Goal: Information Seeking & Learning: Compare options

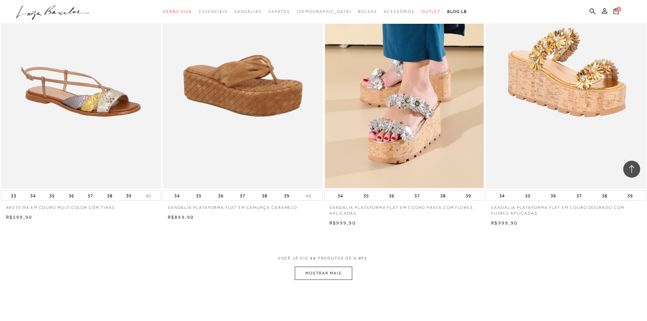
scroll to position [1631, 0]
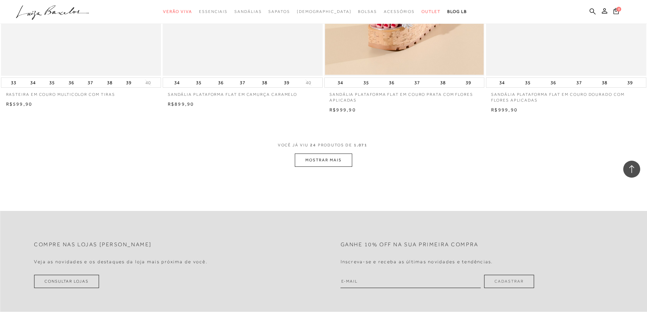
click at [332, 167] on button "MOSTRAR MAIS" at bounding box center [323, 160] width 57 height 13
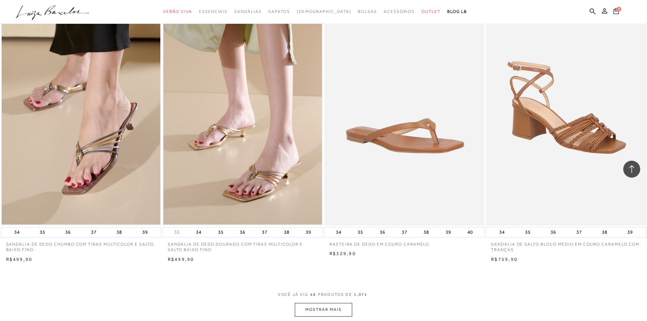
scroll to position [3329, 0]
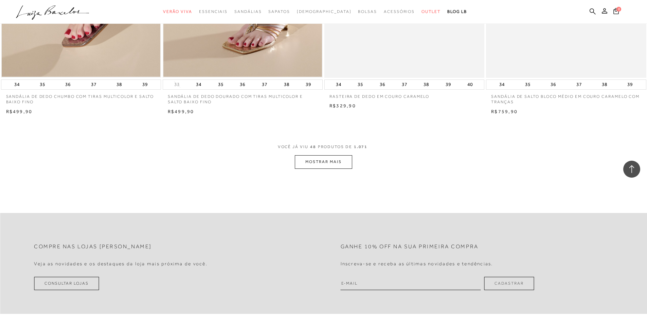
click at [319, 167] on button "MOSTRAR MAIS" at bounding box center [323, 161] width 57 height 13
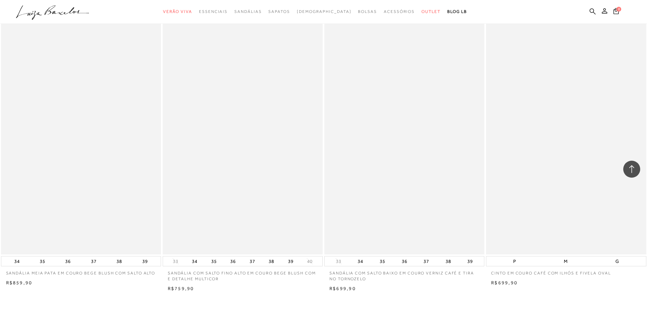
scroll to position [4959, 0]
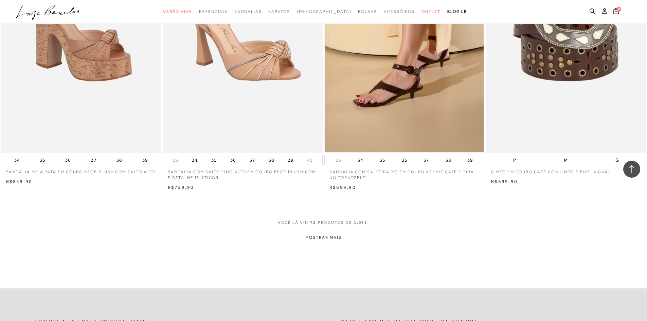
click at [328, 243] on button "MOSTRAR MAIS" at bounding box center [323, 237] width 57 height 13
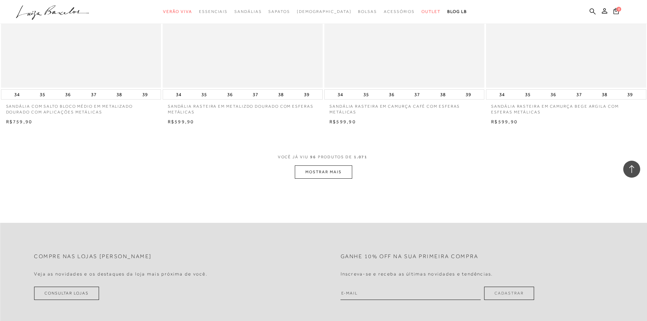
scroll to position [6760, 0]
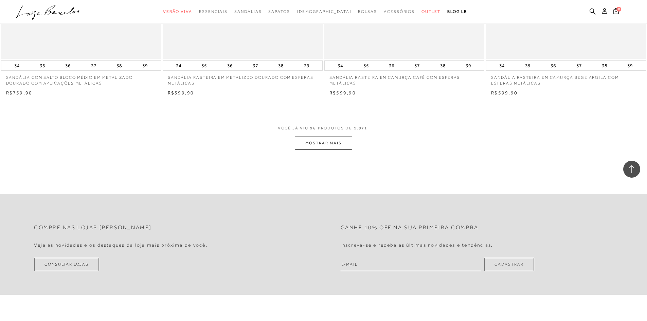
click at [319, 148] on button "MOSTRAR MAIS" at bounding box center [323, 143] width 57 height 13
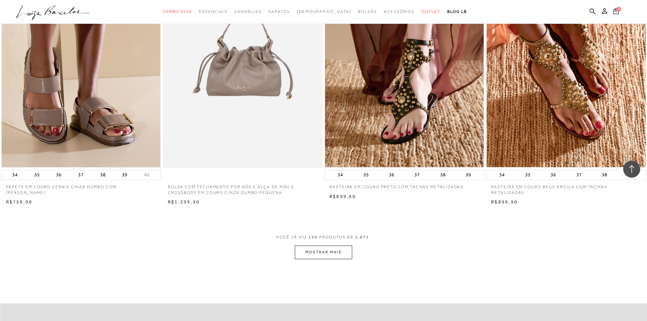
scroll to position [8356, 0]
click at [319, 258] on button "MOSTRAR MAIS" at bounding box center [323, 252] width 57 height 13
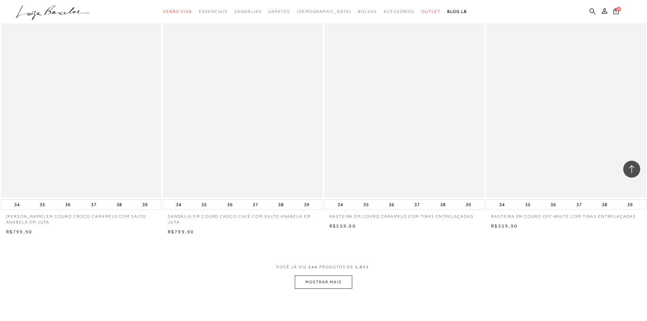
scroll to position [10123, 0]
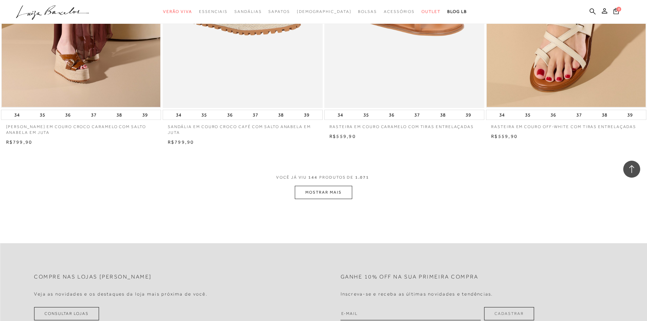
click at [337, 199] on button "MOSTRAR MAIS" at bounding box center [323, 192] width 57 height 13
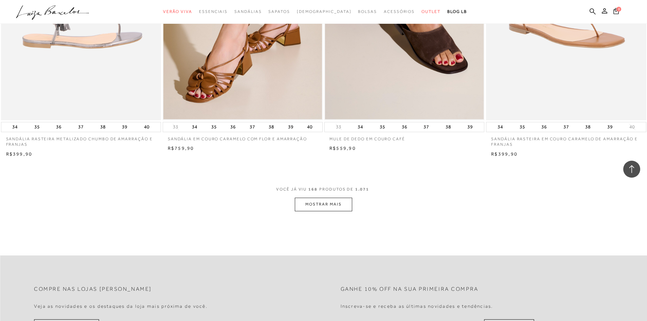
scroll to position [11821, 0]
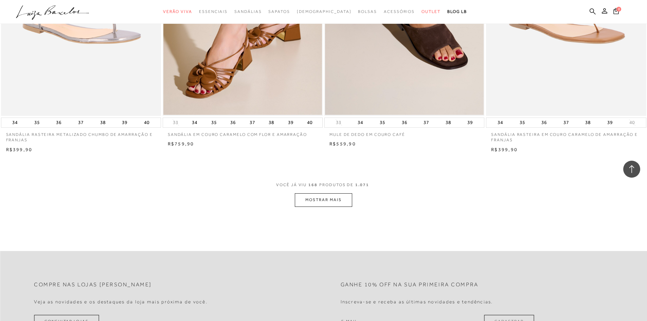
click at [320, 207] on button "MOSTRAR MAIS" at bounding box center [323, 199] width 57 height 13
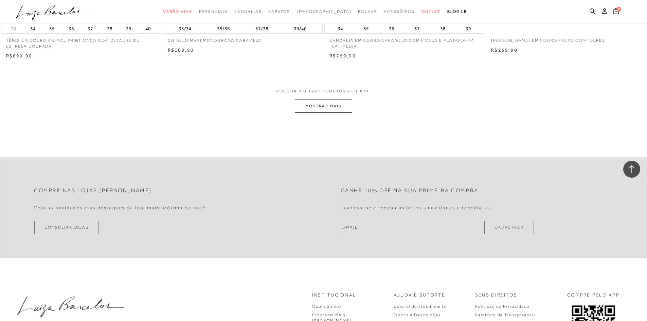
scroll to position [13622, 0]
click at [320, 112] on button "MOSTRAR MAIS" at bounding box center [323, 105] width 57 height 13
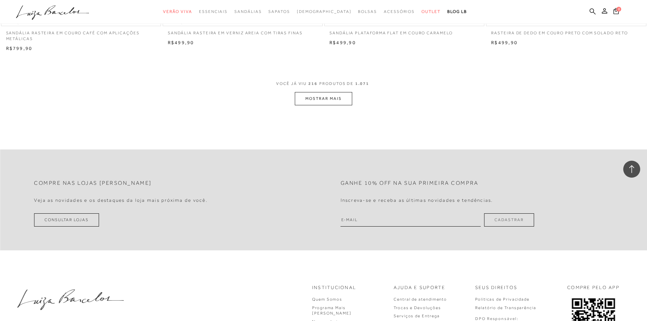
scroll to position [15354, 0]
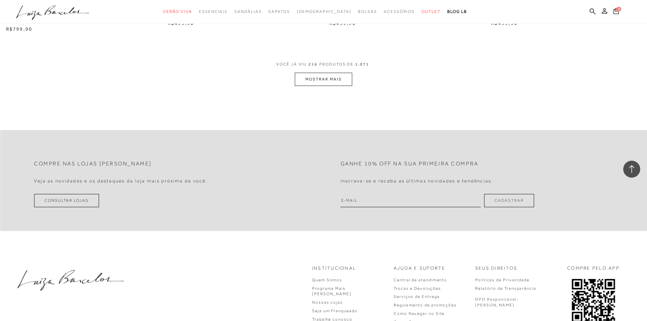
click at [319, 86] on button "MOSTRAR MAIS" at bounding box center [323, 79] width 57 height 13
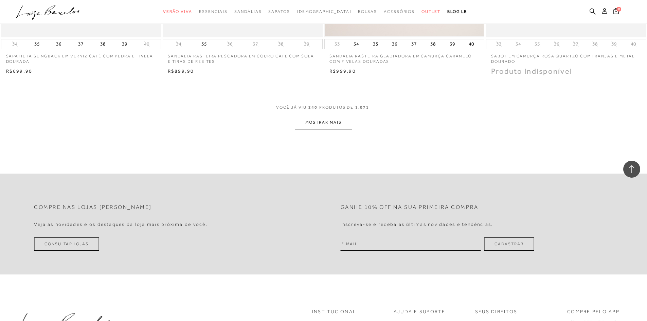
scroll to position [17019, 0]
click at [315, 127] on button "MOSTRAR MAIS" at bounding box center [323, 121] width 57 height 13
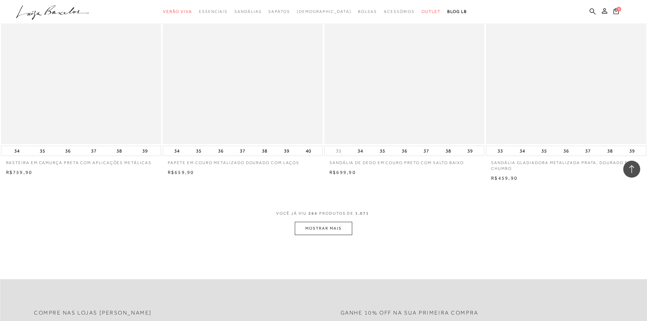
scroll to position [18615, 0]
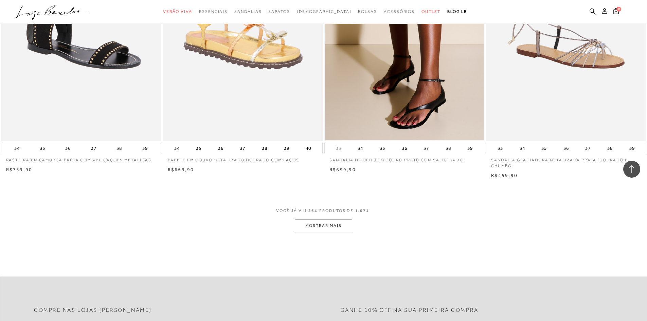
click at [315, 231] on button "MOSTRAR MAIS" at bounding box center [323, 225] width 57 height 13
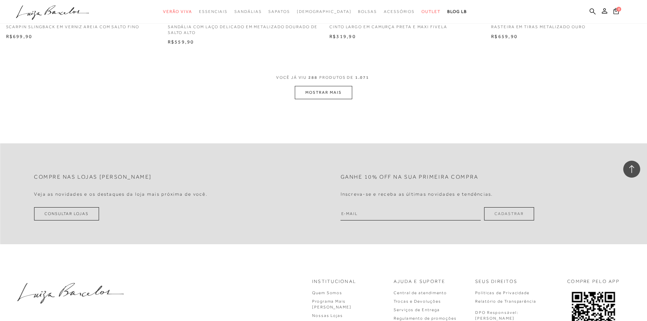
scroll to position [20449, 0]
click at [334, 97] on button "MOSTRAR MAIS" at bounding box center [323, 91] width 57 height 13
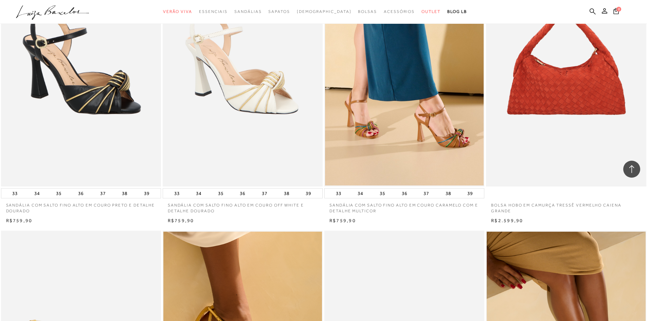
scroll to position [22114, 0]
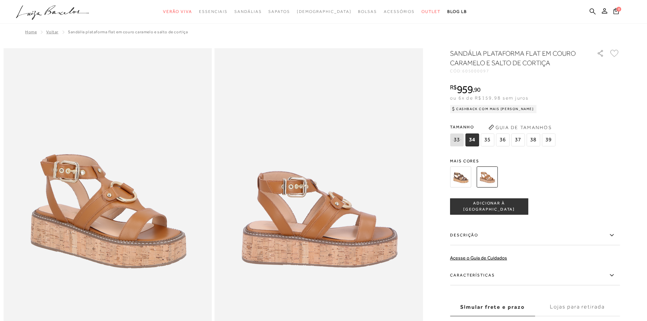
click at [471, 175] on img at bounding box center [460, 176] width 21 height 21
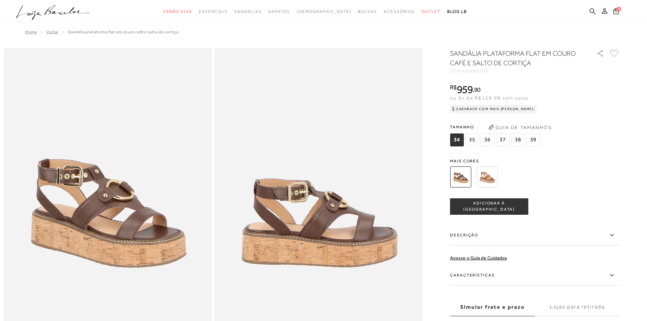
click at [488, 174] on img at bounding box center [487, 176] width 21 height 21
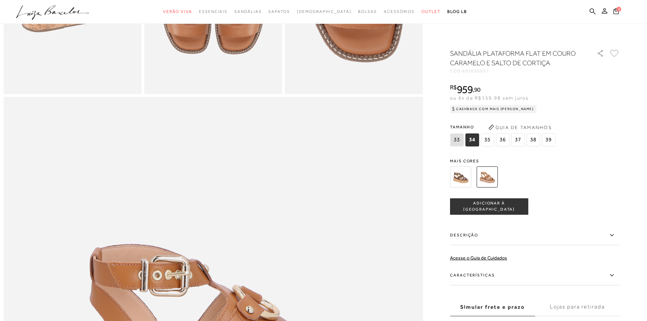
scroll to position [374, 0]
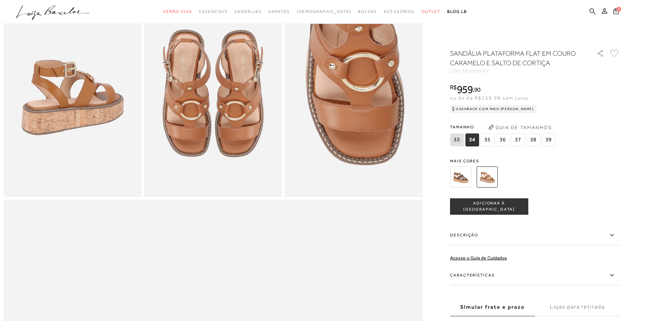
click at [463, 175] on img at bounding box center [460, 176] width 21 height 21
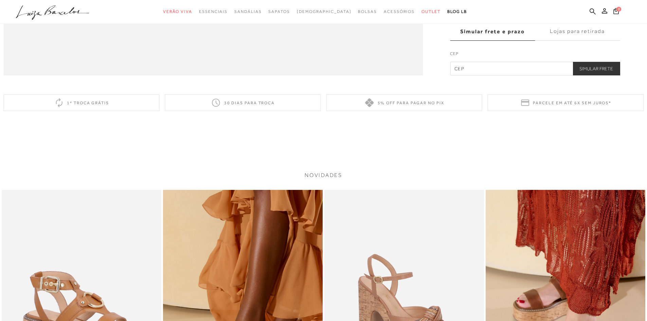
scroll to position [1121, 0]
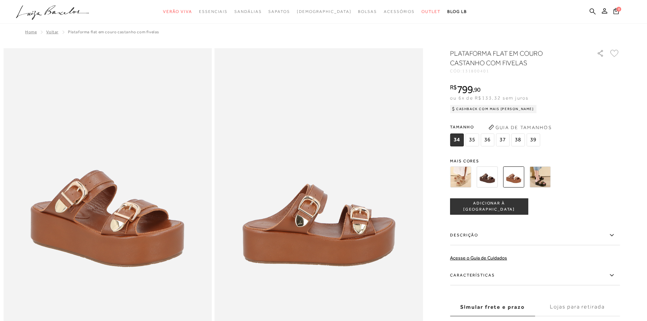
click at [540, 180] on img at bounding box center [540, 176] width 21 height 21
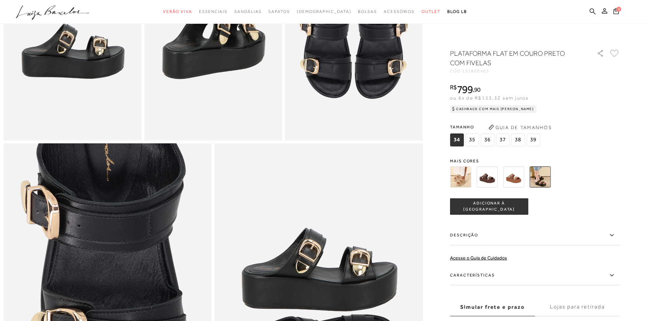
scroll to position [544, 0]
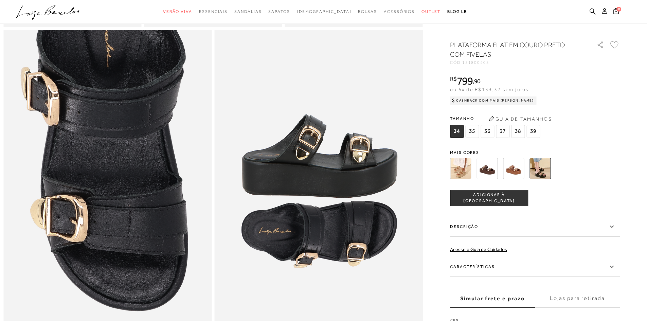
click at [513, 178] on img at bounding box center [513, 168] width 21 height 21
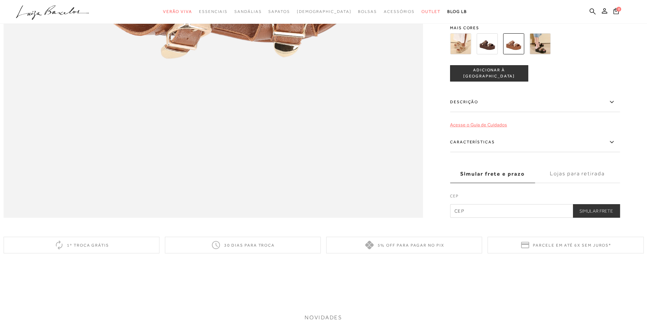
scroll to position [985, 0]
click at [469, 54] on img at bounding box center [460, 43] width 21 height 21
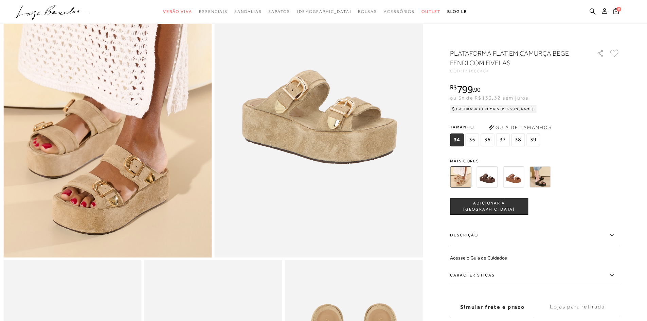
scroll to position [102, 0]
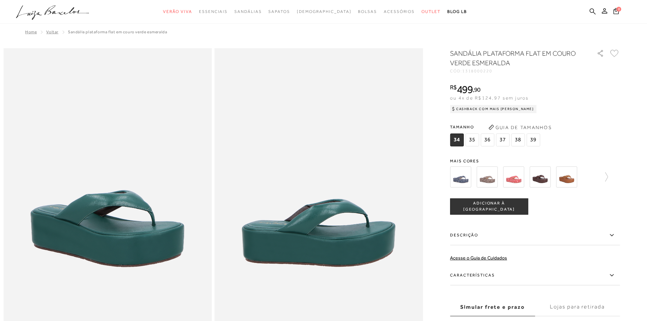
click at [491, 176] on img at bounding box center [487, 176] width 21 height 21
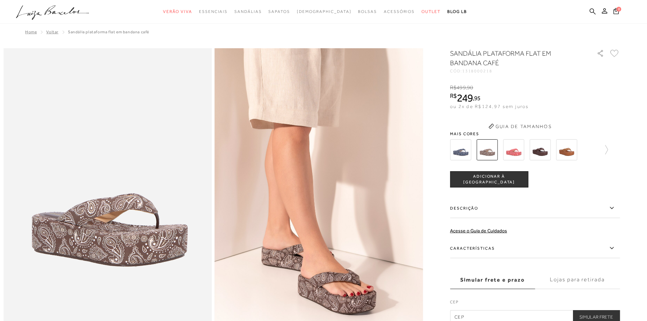
click at [512, 160] on img at bounding box center [513, 149] width 21 height 21
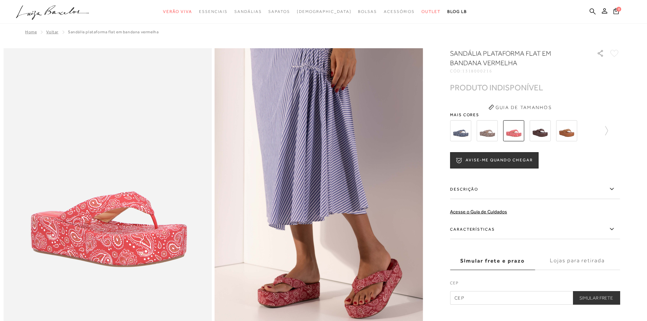
click at [566, 130] on img at bounding box center [566, 130] width 21 height 21
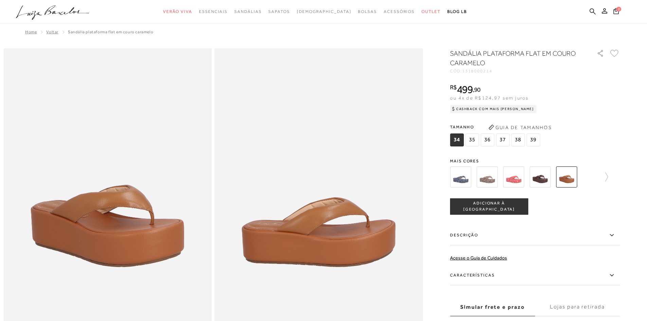
click at [544, 177] on img at bounding box center [540, 176] width 21 height 21
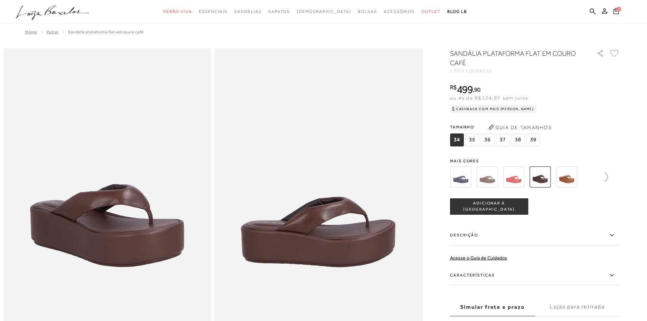
click at [608, 177] on icon at bounding box center [604, 177] width 10 height 10
click at [585, 179] on img at bounding box center [578, 176] width 21 height 21
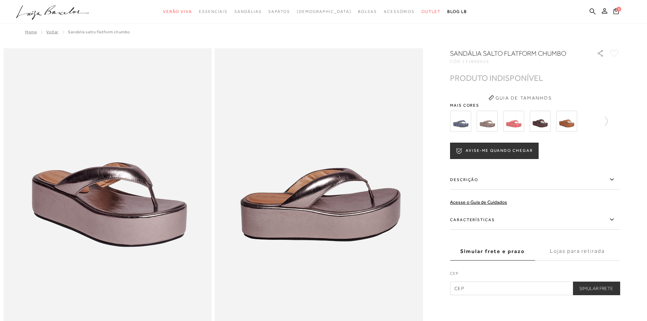
click at [546, 122] on img at bounding box center [540, 121] width 21 height 21
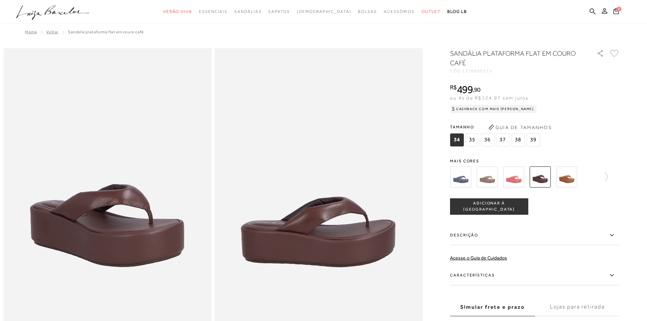
click at [573, 177] on img at bounding box center [566, 176] width 21 height 21
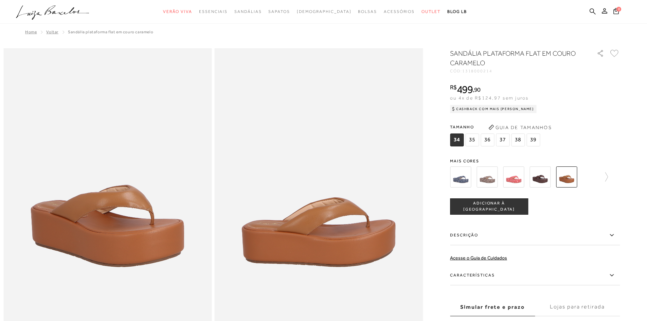
click at [548, 181] on img at bounding box center [540, 176] width 21 height 21
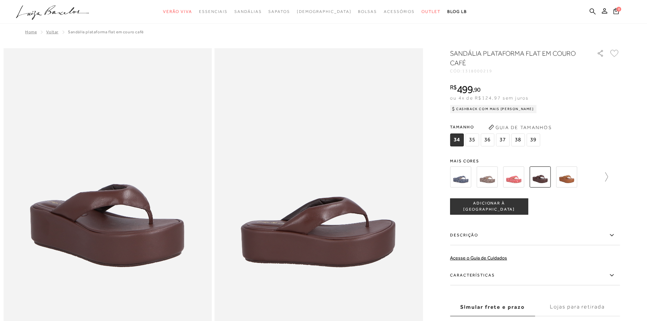
click at [607, 178] on icon at bounding box center [604, 177] width 10 height 10
click at [557, 183] on img at bounding box center [551, 176] width 21 height 21
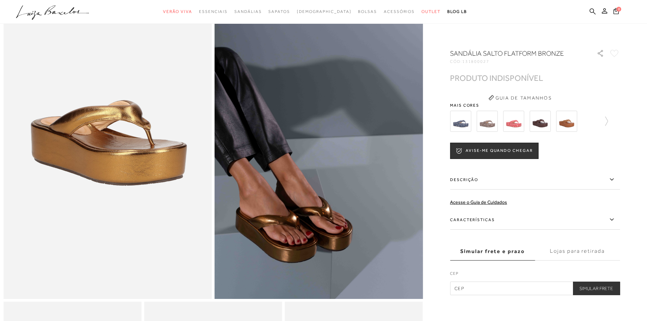
scroll to position [68, 0]
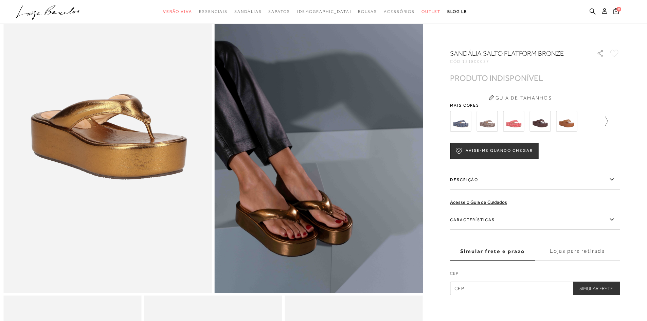
click at [607, 120] on icon at bounding box center [604, 122] width 10 height 10
click at [620, 120] on icon at bounding box center [615, 122] width 10 height 10
click at [506, 124] on img at bounding box center [498, 121] width 21 height 21
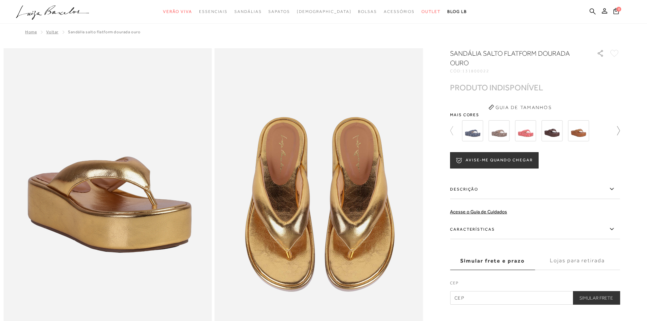
click at [617, 130] on icon at bounding box center [615, 131] width 10 height 10
click at [617, 130] on div at bounding box center [539, 130] width 158 height 25
click at [455, 131] on icon at bounding box center [455, 131] width 10 height 10
click at [571, 134] on img at bounding box center [566, 130] width 21 height 21
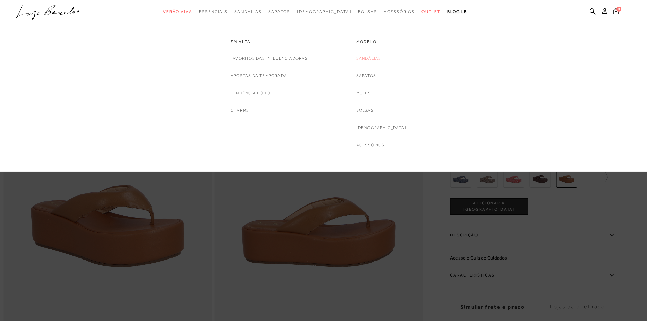
click at [381, 57] on link "Sandálias" at bounding box center [368, 58] width 25 height 7
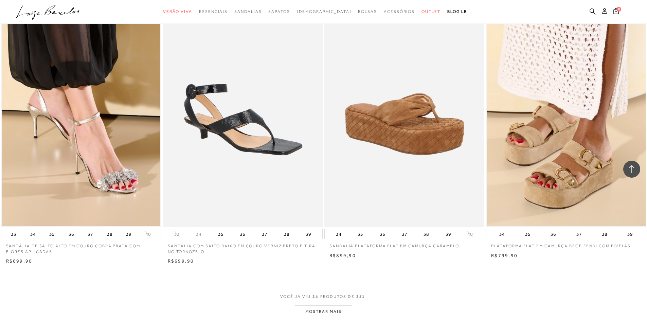
scroll to position [1495, 0]
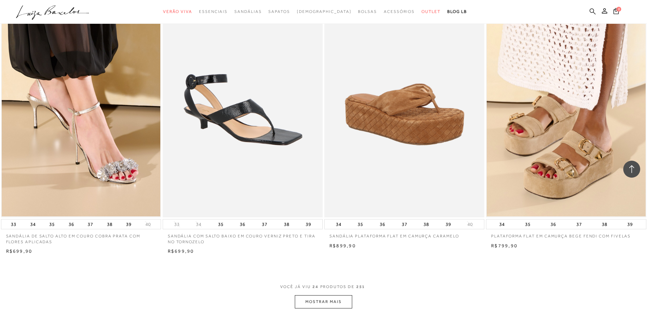
click at [594, 9] on icon at bounding box center [593, 11] width 6 height 6
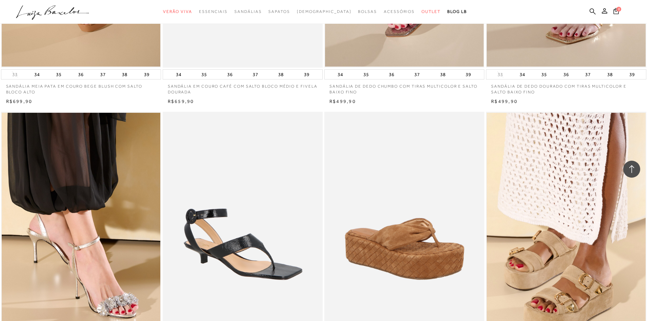
scroll to position [1359, 0]
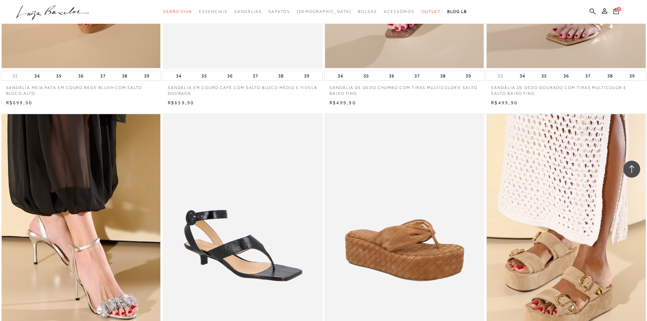
click at [592, 8] on icon at bounding box center [593, 11] width 6 height 6
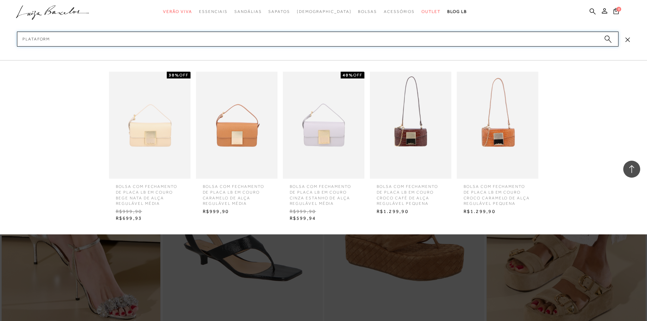
type input "plataforma"
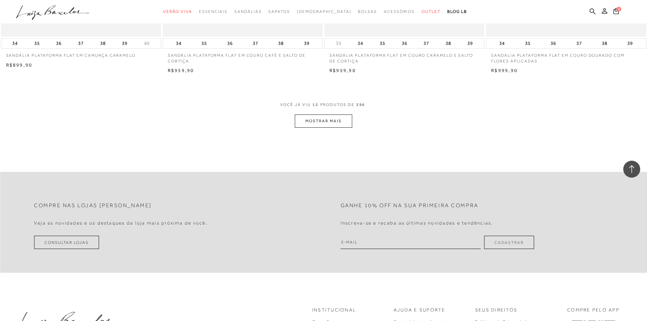
scroll to position [815, 0]
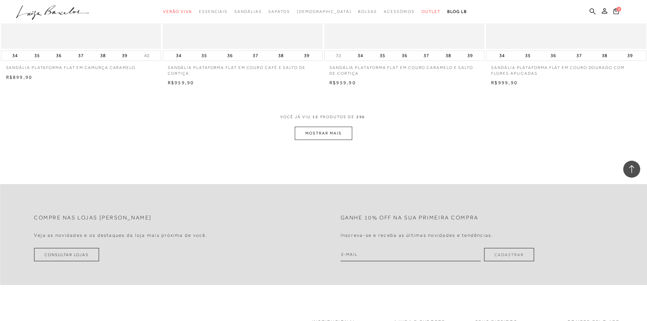
click at [324, 133] on button "MOSTRAR MAIS" at bounding box center [323, 133] width 57 height 13
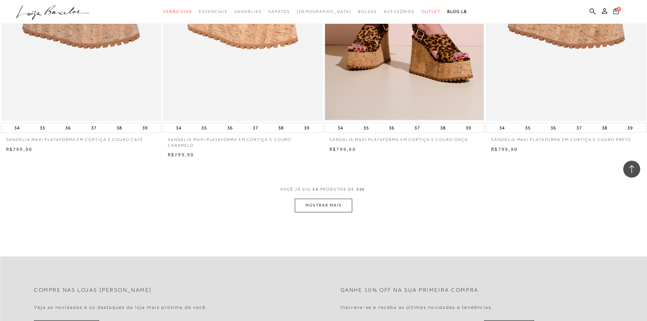
scroll to position [1597, 0]
click at [311, 204] on button "MOSTRAR MAIS" at bounding box center [323, 204] width 57 height 13
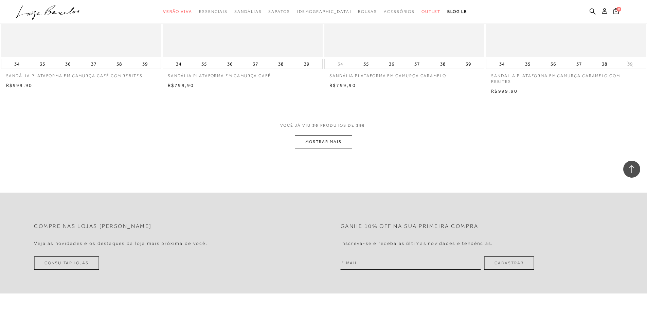
scroll to position [2514, 0]
click at [320, 142] on button "MOSTRAR MAIS" at bounding box center [323, 141] width 57 height 13
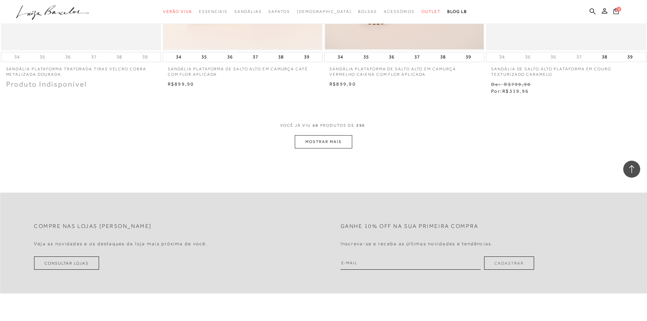
scroll to position [3363, 0]
click at [320, 147] on button "MOSTRAR MAIS" at bounding box center [323, 141] width 57 height 13
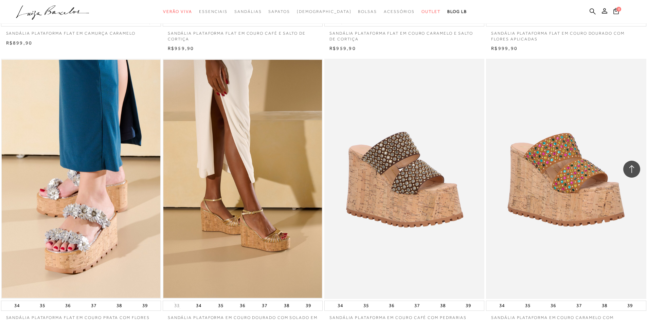
scroll to position [849, 0]
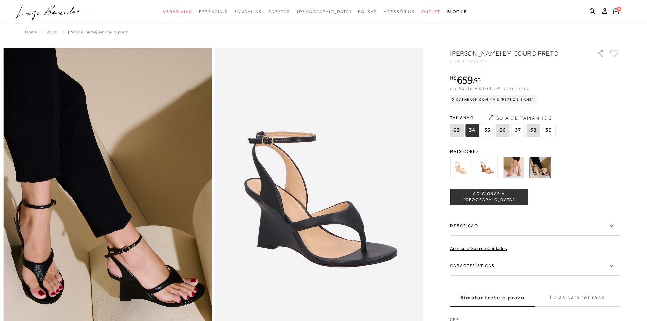
click at [518, 175] on img at bounding box center [513, 167] width 21 height 21
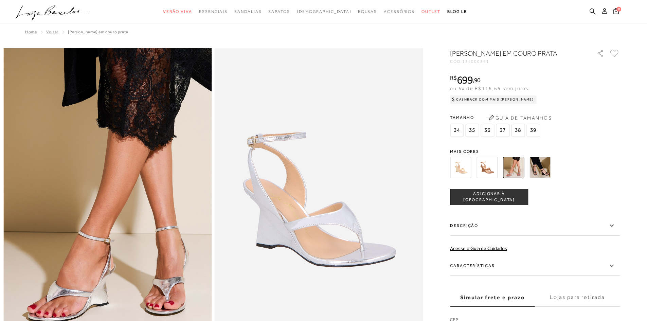
scroll to position [34, 0]
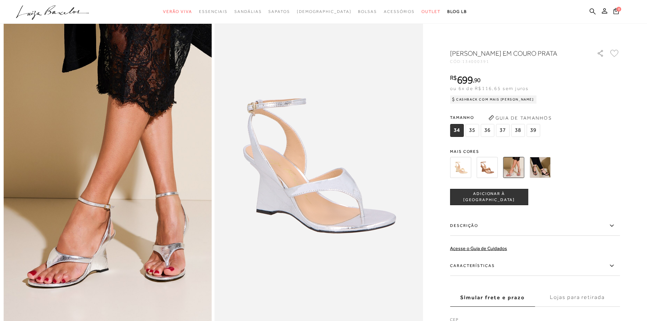
click at [543, 178] on img at bounding box center [540, 167] width 21 height 21
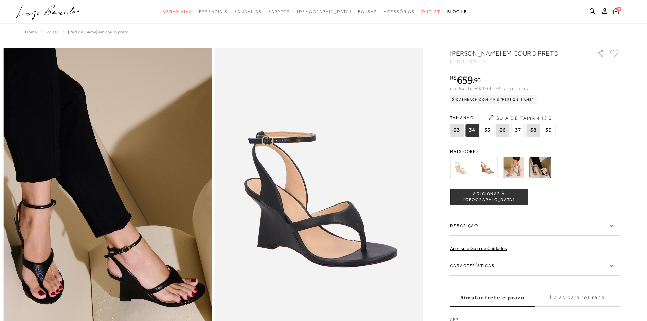
click at [462, 178] on img at bounding box center [460, 167] width 21 height 21
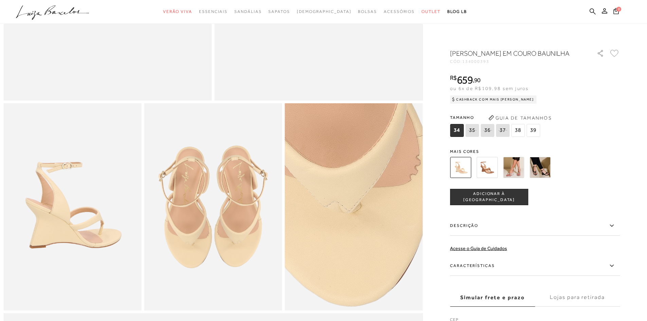
scroll to position [204, 0]
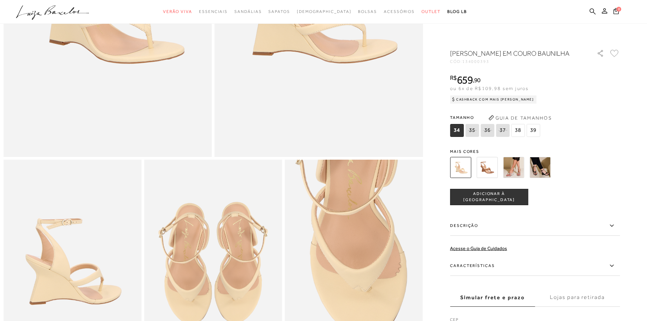
click at [486, 172] on img at bounding box center [487, 167] width 21 height 21
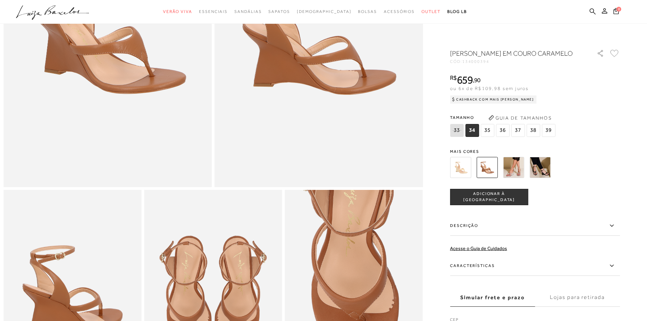
scroll to position [170, 0]
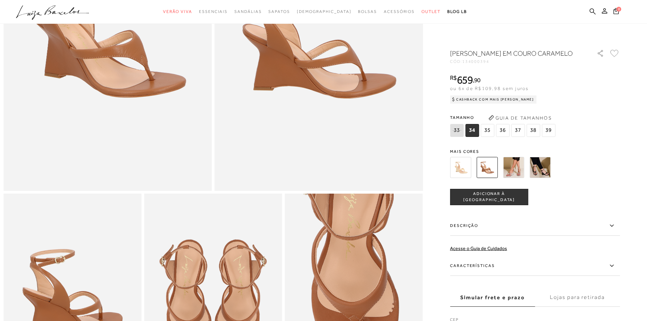
click at [461, 176] on img at bounding box center [460, 167] width 21 height 21
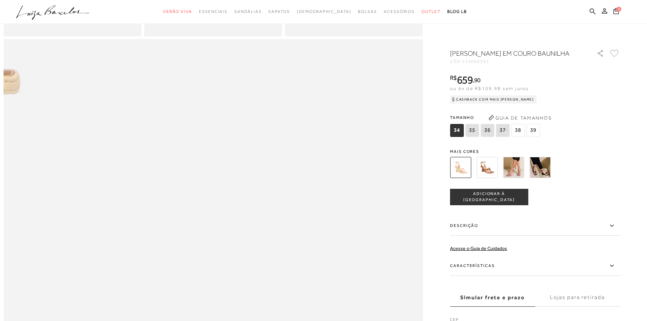
scroll to position [544, 0]
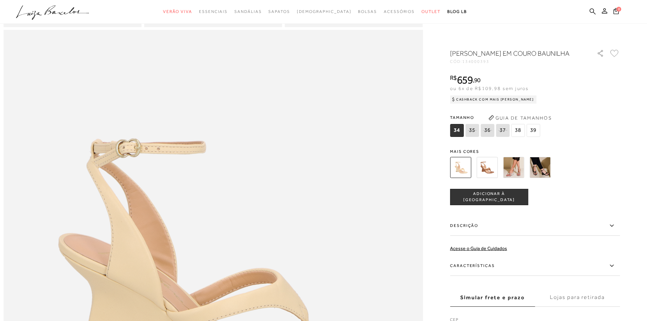
click at [520, 173] on img at bounding box center [513, 167] width 21 height 21
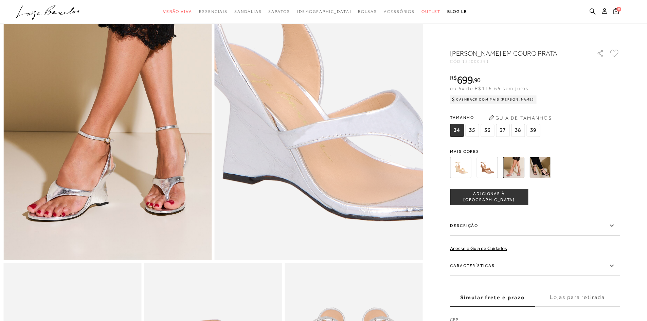
scroll to position [102, 0]
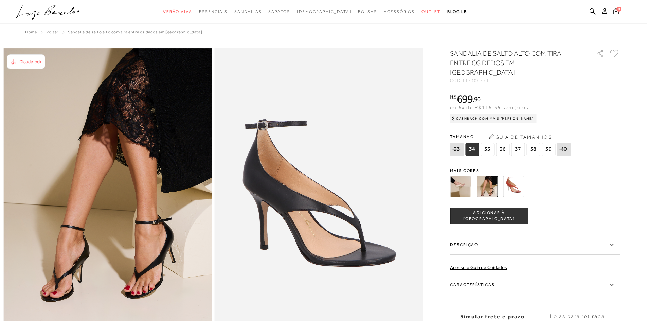
click at [466, 176] on img at bounding box center [460, 186] width 21 height 21
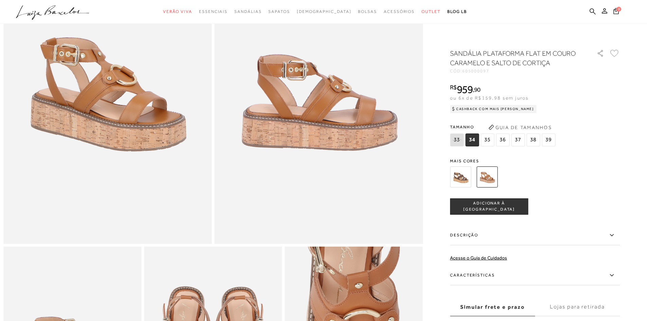
scroll to position [102, 0]
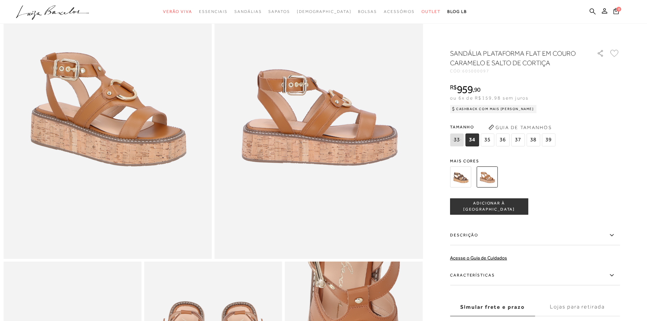
click at [466, 179] on img at bounding box center [460, 176] width 21 height 21
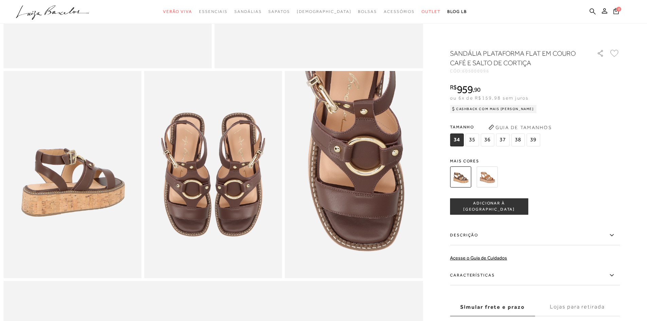
scroll to position [272, 0]
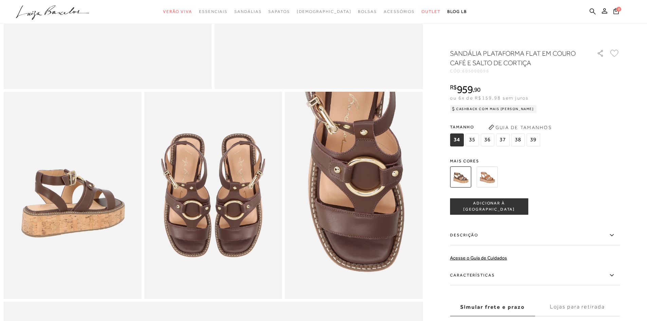
drag, startPoint x: 488, startPoint y: 178, endPoint x: 472, endPoint y: 117, distance: 63.9
click at [488, 178] on img at bounding box center [487, 176] width 21 height 21
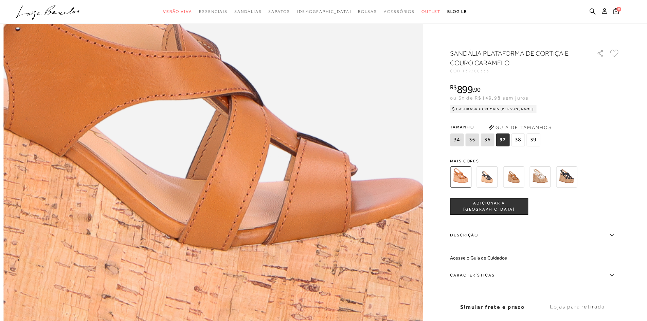
scroll to position [645, 0]
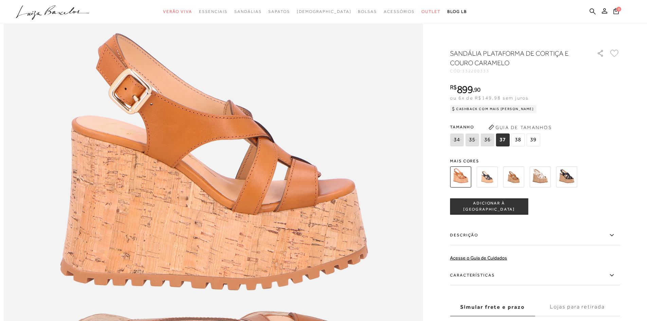
click at [544, 180] on img at bounding box center [540, 176] width 21 height 21
